Goal: Task Accomplishment & Management: Use online tool/utility

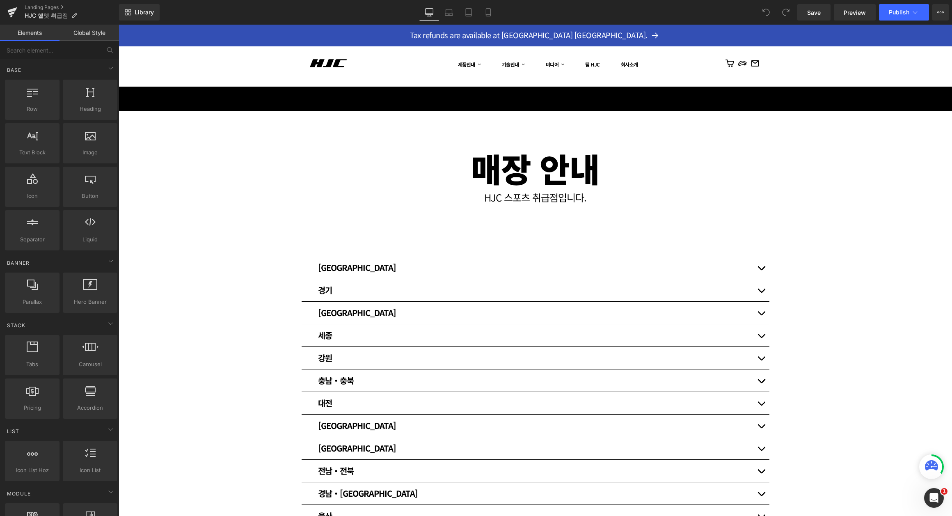
drag, startPoint x: 119, startPoint y: 25, endPoint x: 756, endPoint y: 288, distance: 689.7
click at [754, 287] on button "button" at bounding box center [761, 290] width 16 height 22
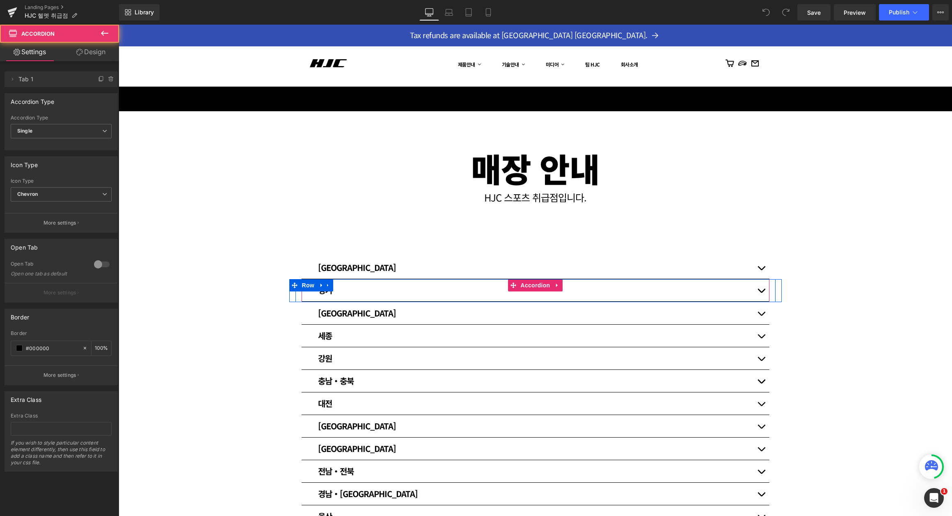
click at [756, 288] on button "button" at bounding box center [761, 290] width 16 height 22
click at [760, 287] on button "button" at bounding box center [761, 290] width 16 height 22
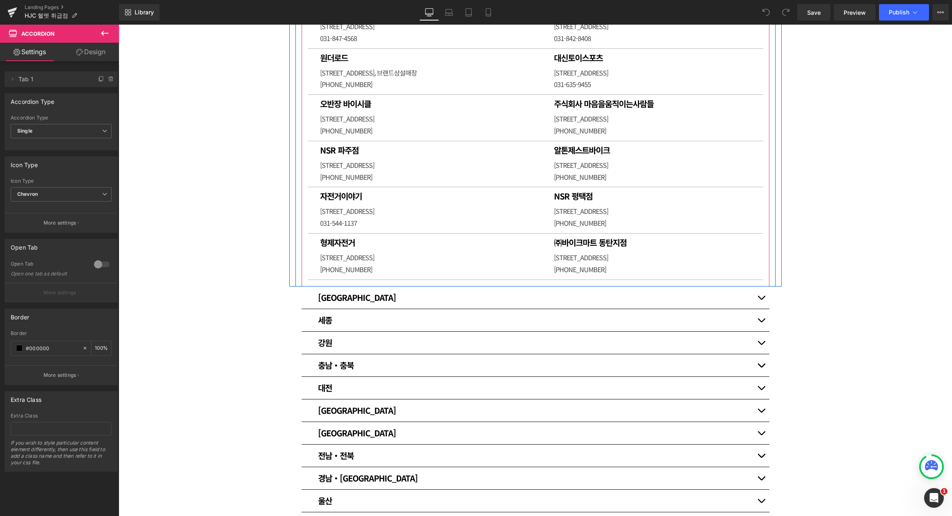
scroll to position [1422, 0]
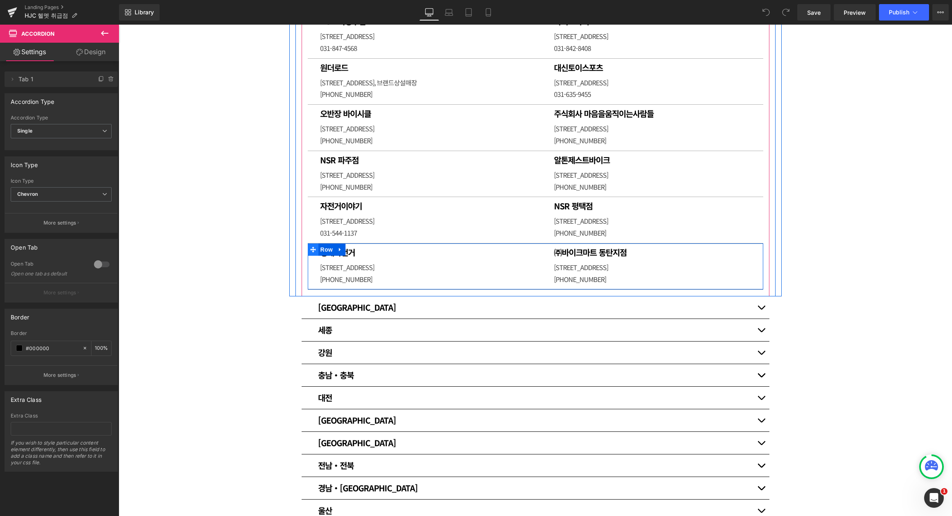
click at [310, 253] on icon at bounding box center [313, 250] width 6 height 6
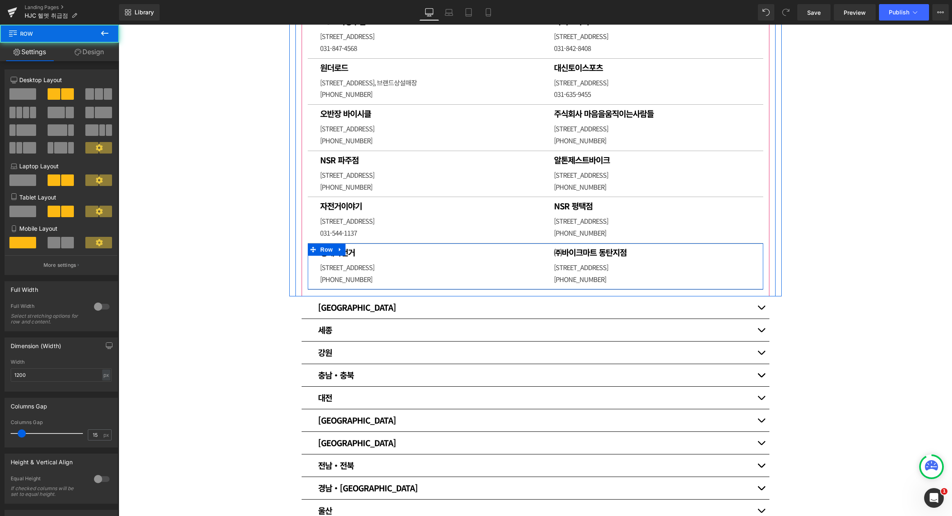
click at [337, 253] on icon at bounding box center [340, 250] width 6 height 6
click at [348, 252] on icon at bounding box center [351, 250] width 6 height 6
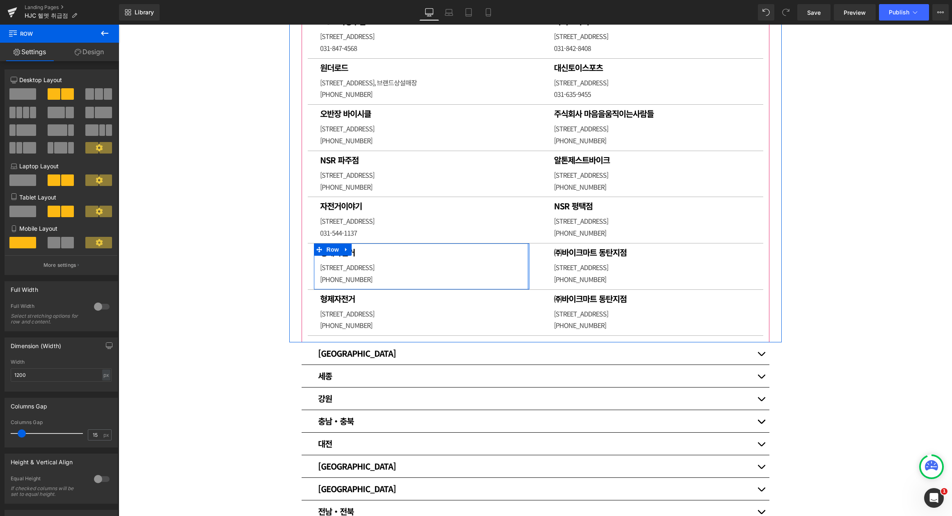
click at [599, 304] on h1 "㈜바이크마트 동탄지점" at bounding box center [649, 299] width 191 height 10
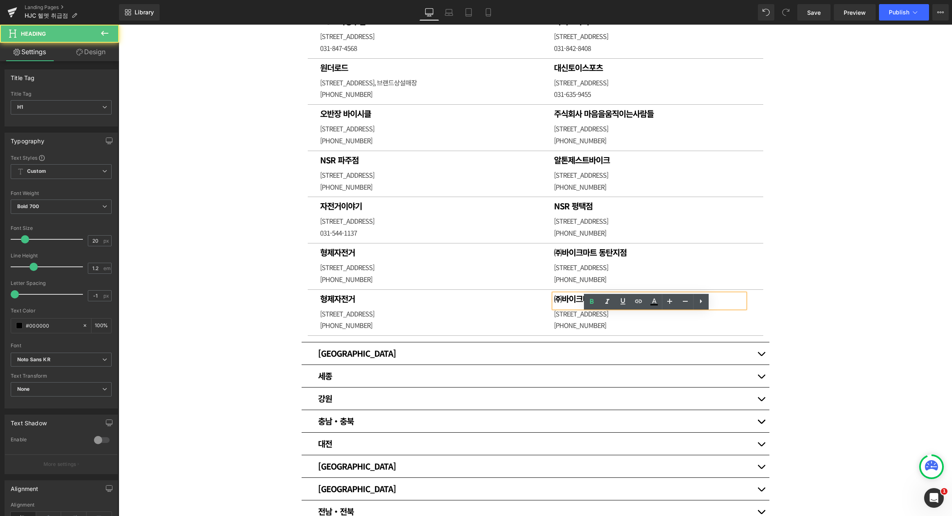
click at [631, 304] on h1 "㈜바이크마트 동탄지점" at bounding box center [649, 299] width 191 height 10
click at [593, 320] on p "[STREET_ADDRESS]" at bounding box center [649, 314] width 191 height 12
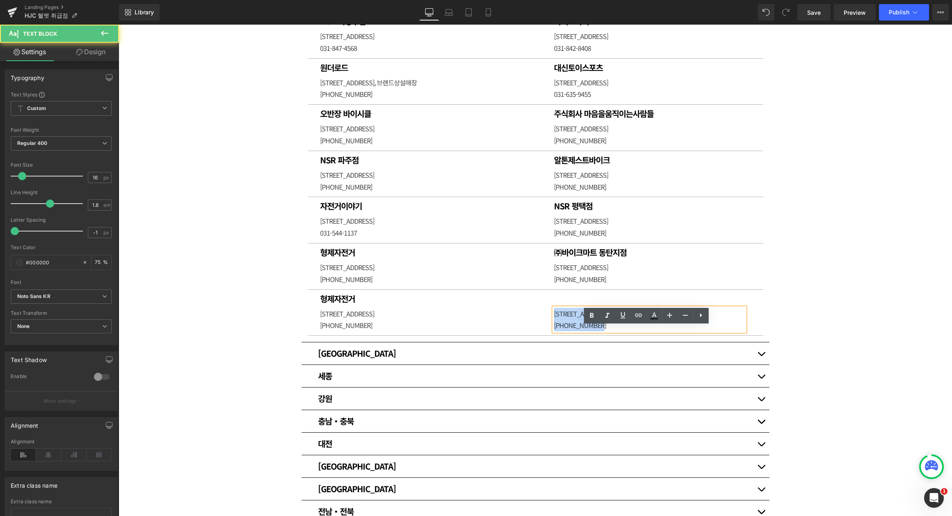
drag, startPoint x: 592, startPoint y: 341, endPoint x: 524, endPoint y: 329, distance: 68.8
click at [510, 330] on div "형제자전거 Heading [STREET_ADDRESS] [PHONE_NUMBER] Text [GEOGRAPHIC_DATA] [STREET_AD…" at bounding box center [535, 313] width 455 height 46
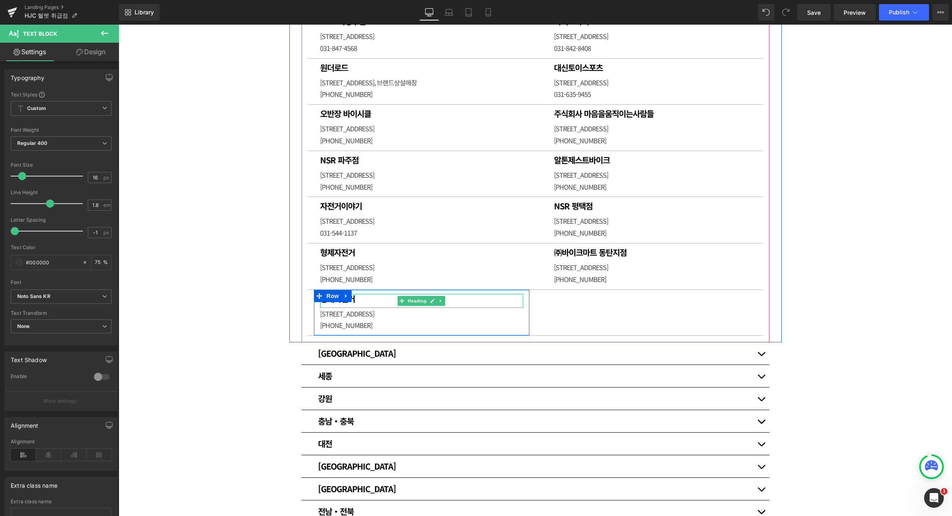
click at [377, 304] on h1 "형제자전거" at bounding box center [421, 299] width 203 height 10
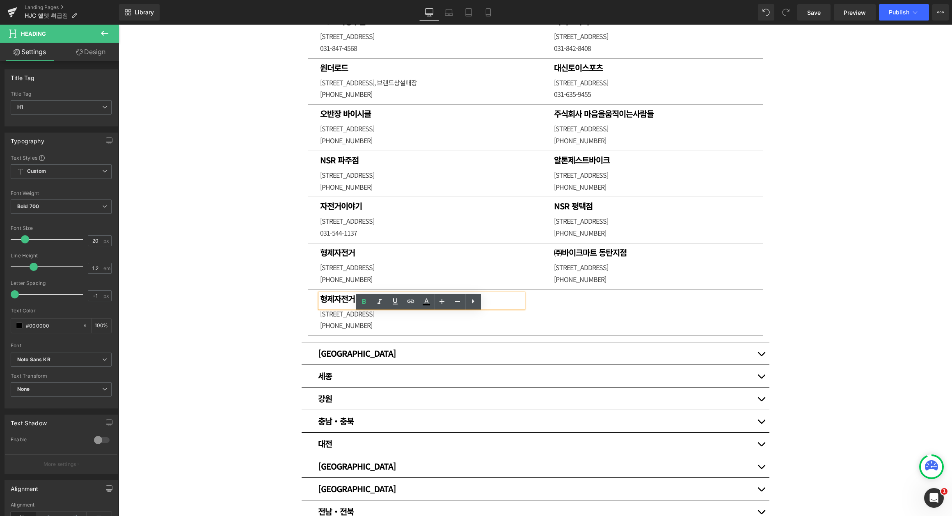
click at [342, 304] on h1 "형제자전거" at bounding box center [421, 299] width 203 height 10
paste div
drag, startPoint x: 380, startPoint y: 339, endPoint x: 358, endPoint y: 336, distance: 22.3
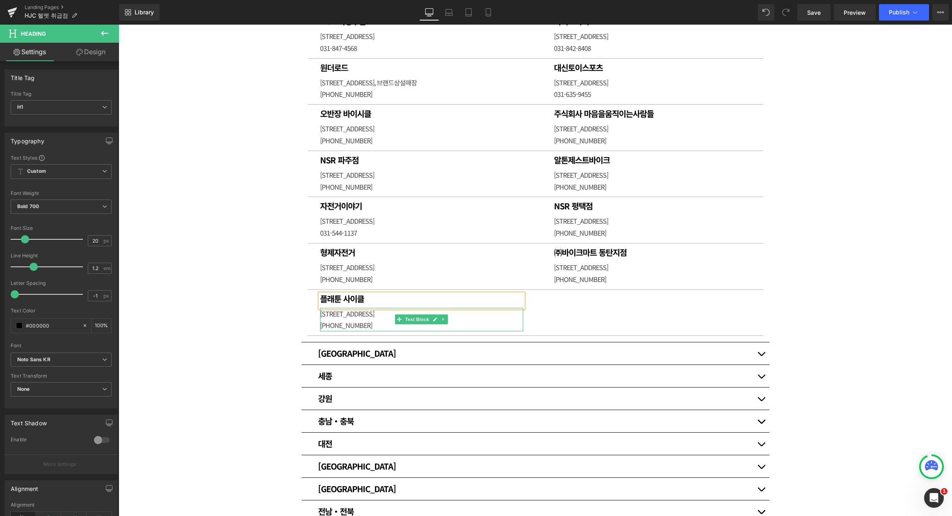
click at [380, 320] on p "[STREET_ADDRESS]" at bounding box center [421, 314] width 203 height 12
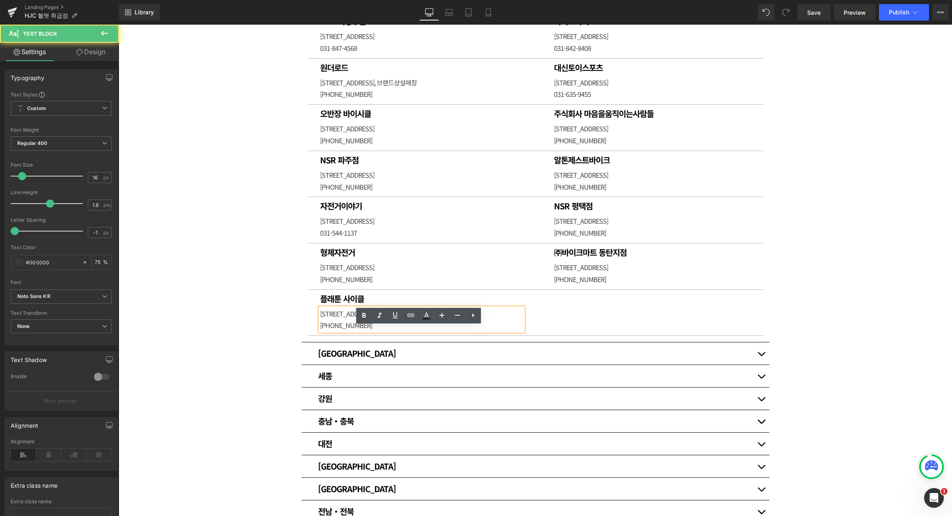
click at [357, 320] on p "[STREET_ADDRESS]" at bounding box center [421, 314] width 203 height 12
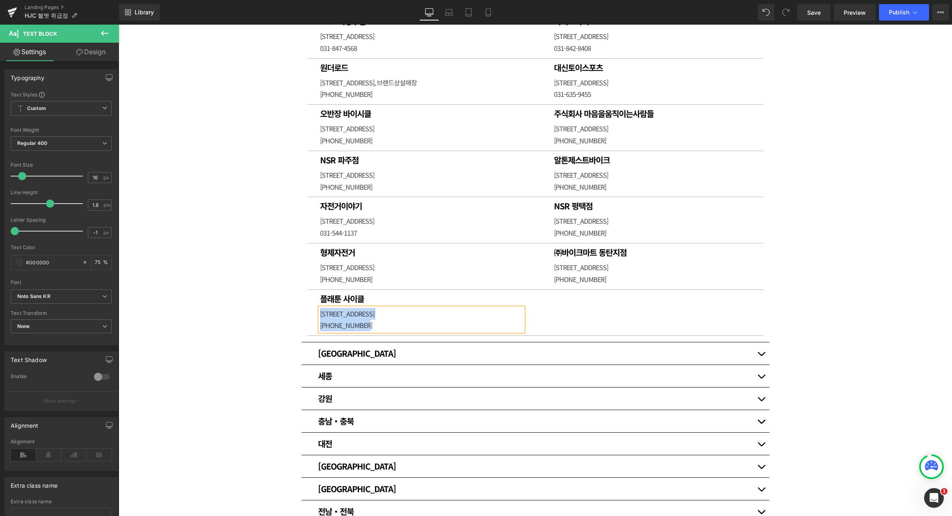
paste div
click at [444, 320] on p "[STREET_ADDRESS] 플래툰사이클- [PHONE_NUMBER]" at bounding box center [421, 314] width 203 height 12
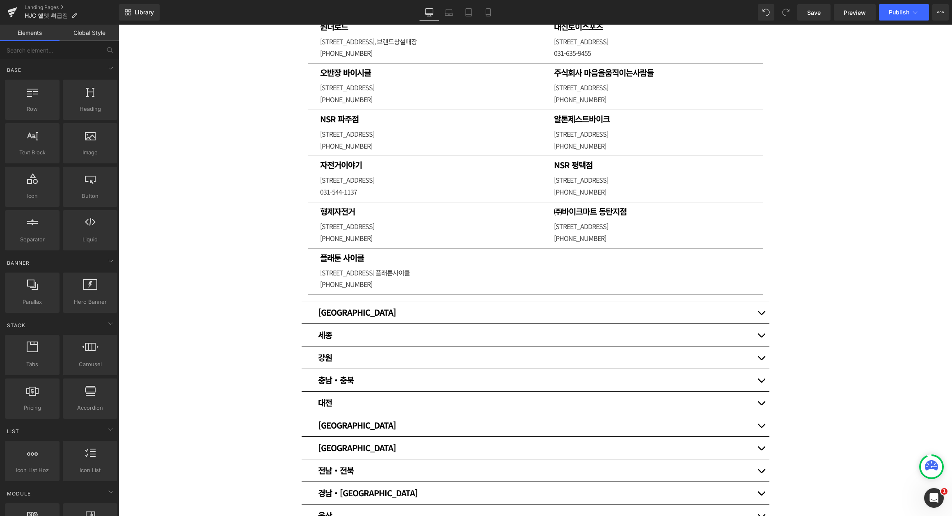
scroll to position [1450, 0]
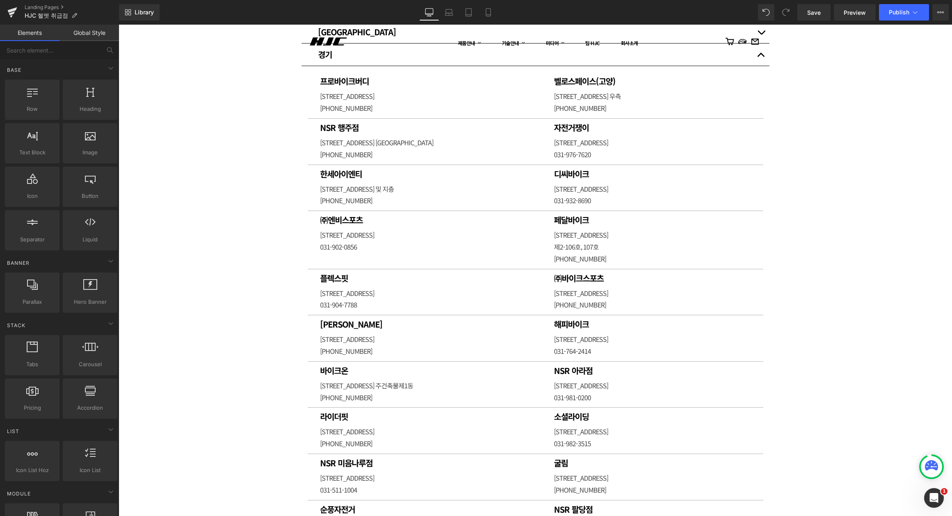
scroll to position [0, 0]
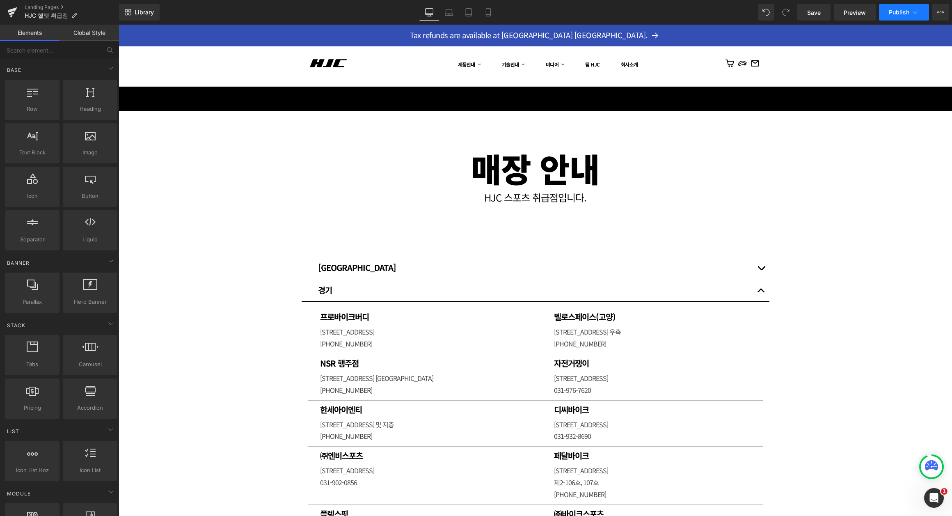
click at [918, 11] on icon at bounding box center [915, 12] width 8 height 8
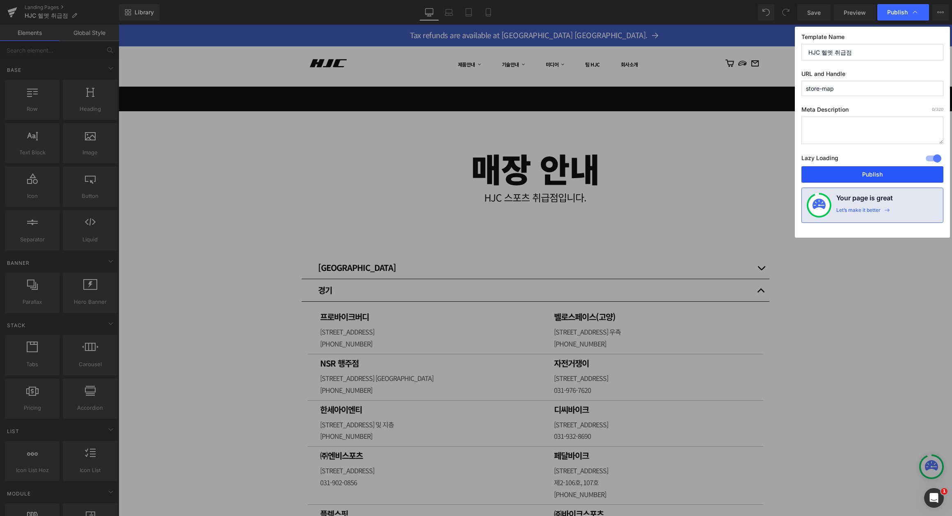
click at [868, 173] on button "Publish" at bounding box center [872, 174] width 142 height 16
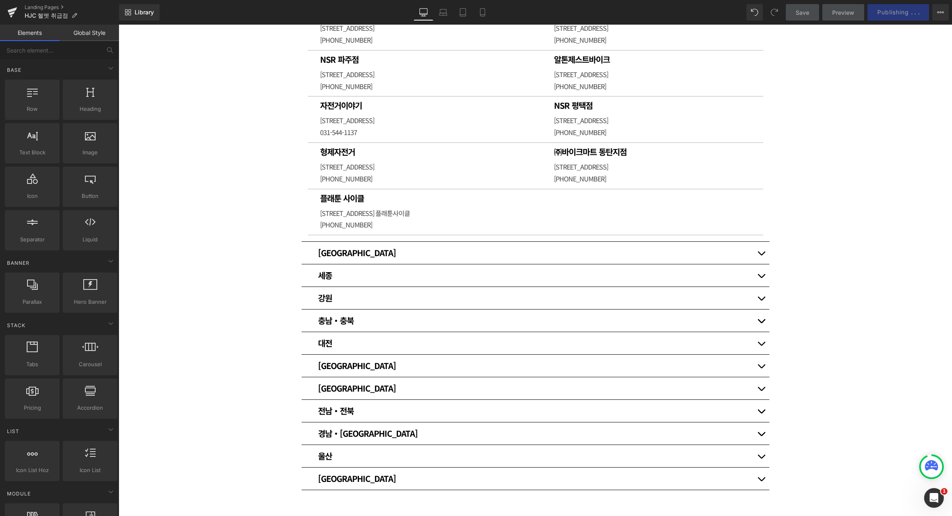
scroll to position [1450, 0]
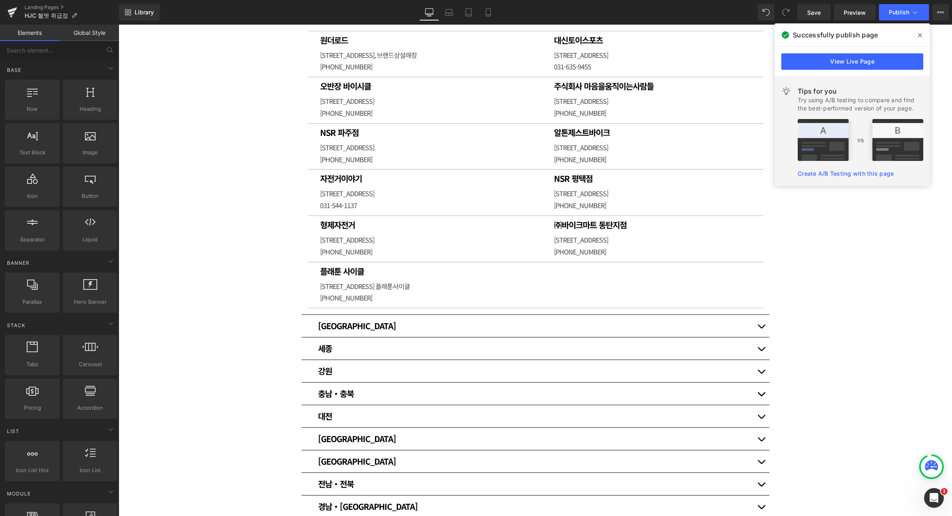
drag, startPoint x: 917, startPoint y: 36, endPoint x: 802, endPoint y: 20, distance: 116.8
click at [918, 36] on icon at bounding box center [920, 35] width 4 height 7
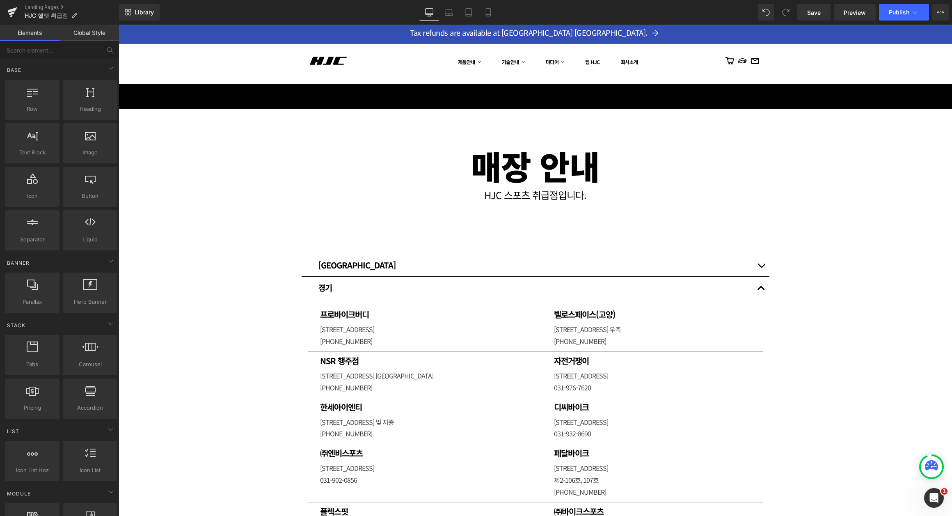
scroll to position [0, 0]
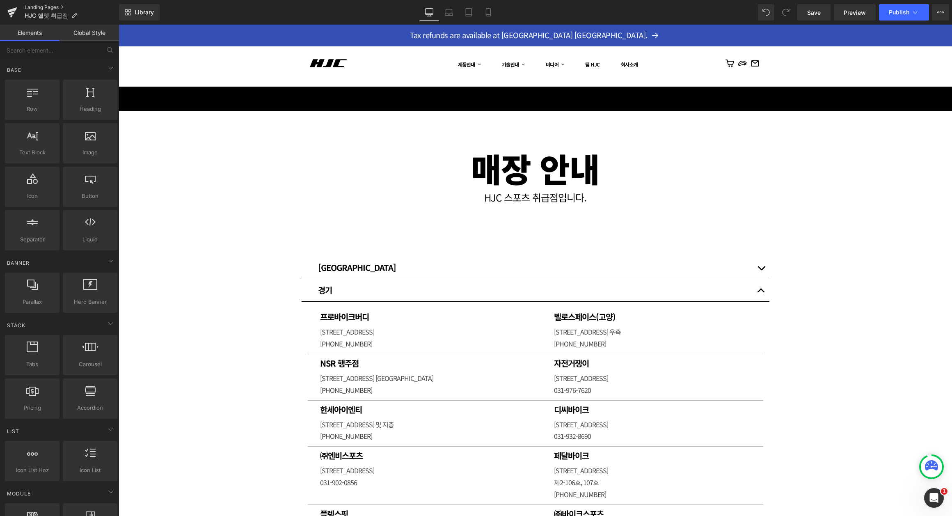
click at [36, 6] on link "Landing Pages" at bounding box center [72, 7] width 94 height 7
